Goal: Task Accomplishment & Management: Use online tool/utility

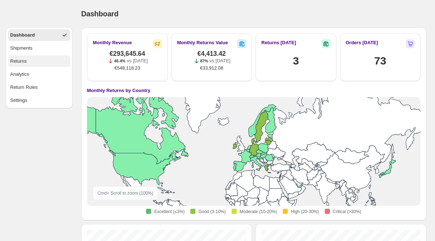
click at [24, 65] on div "Returns" at bounding box center [18, 61] width 17 height 7
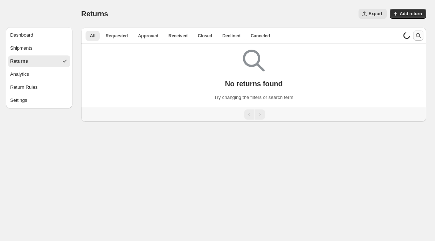
click at [418, 38] on icon "Search and filter results" at bounding box center [418, 35] width 7 height 7
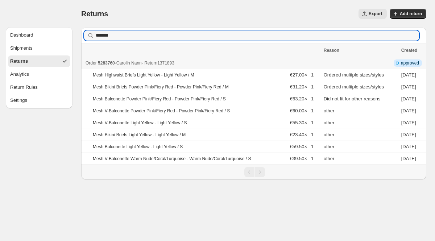
type input "*******"
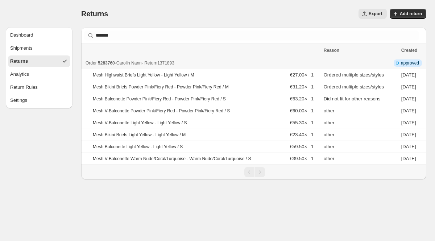
click at [142, 65] on span "[PERSON_NAME]" at bounding box center [128, 63] width 25 height 5
